Goal: Find specific page/section: Find specific page/section

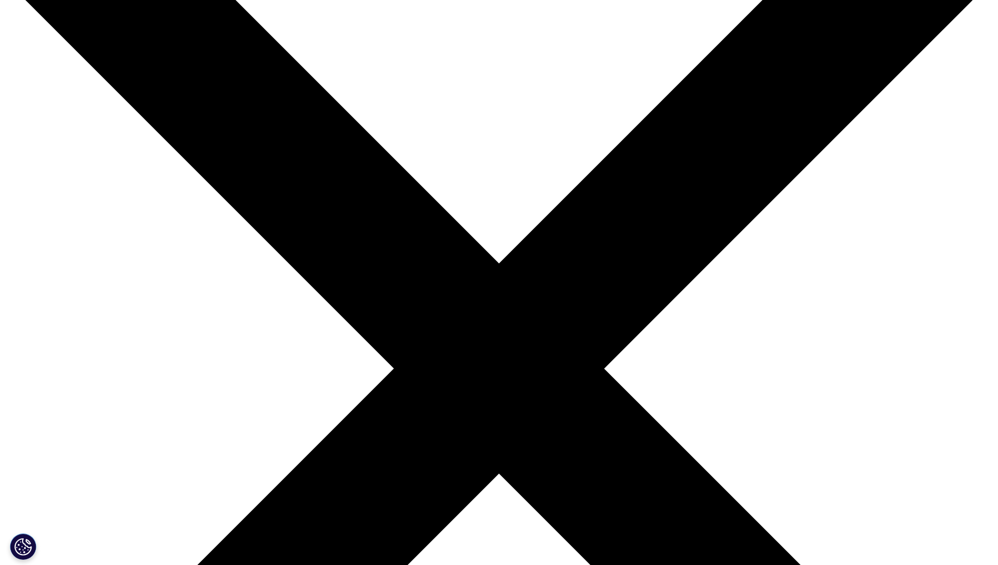
scroll to position [142, 0]
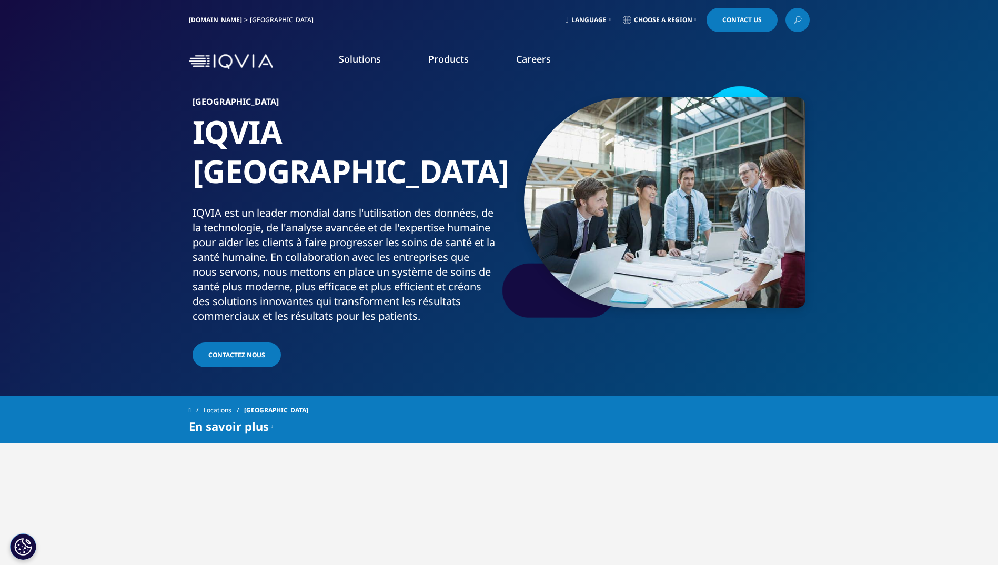
click at [792, 13] on link at bounding box center [797, 20] width 24 height 24
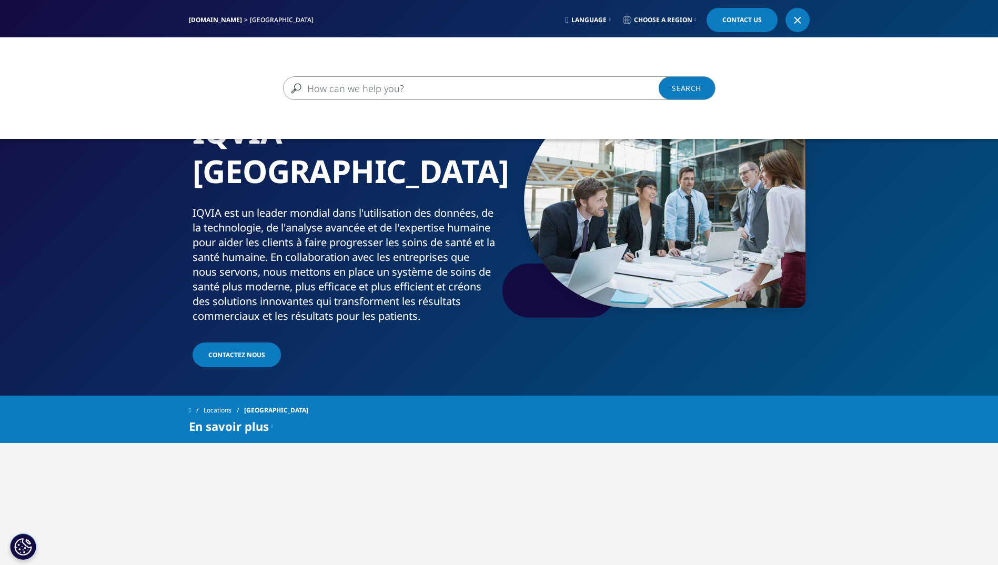
click at [528, 90] on input "Recherche" at bounding box center [484, 88] width 402 height 24
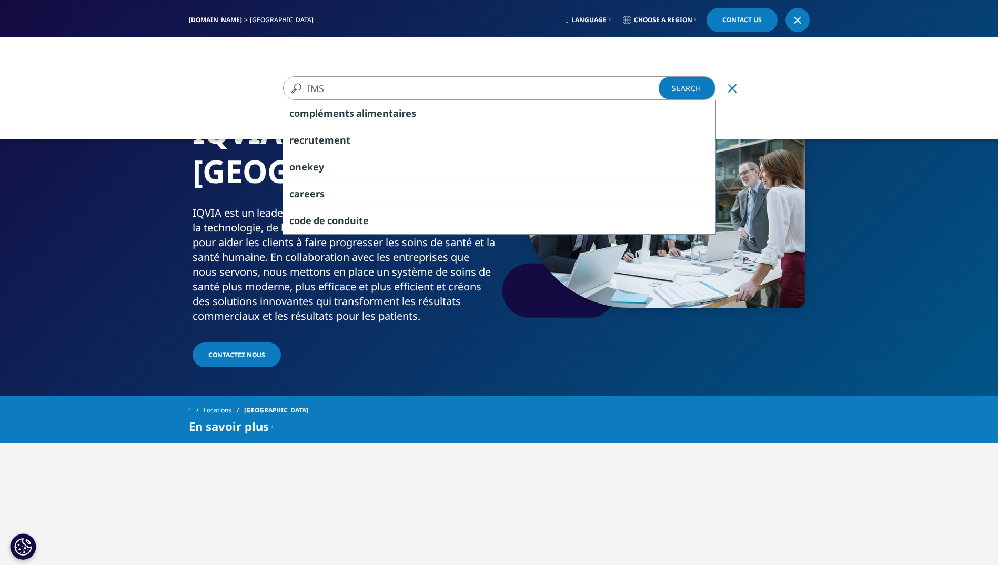
type input "IMS"
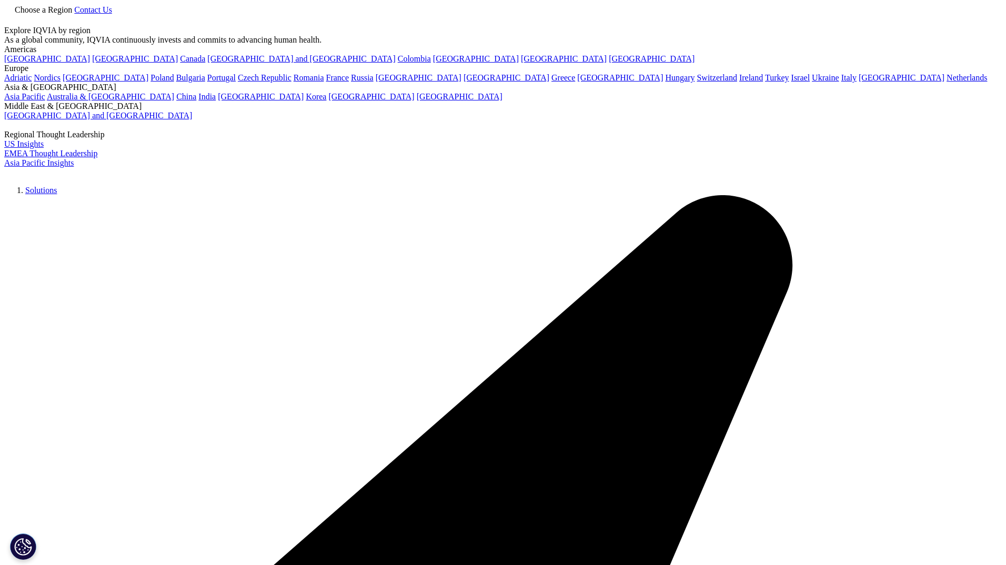
type input "IMS"
